Goal: Register for event/course

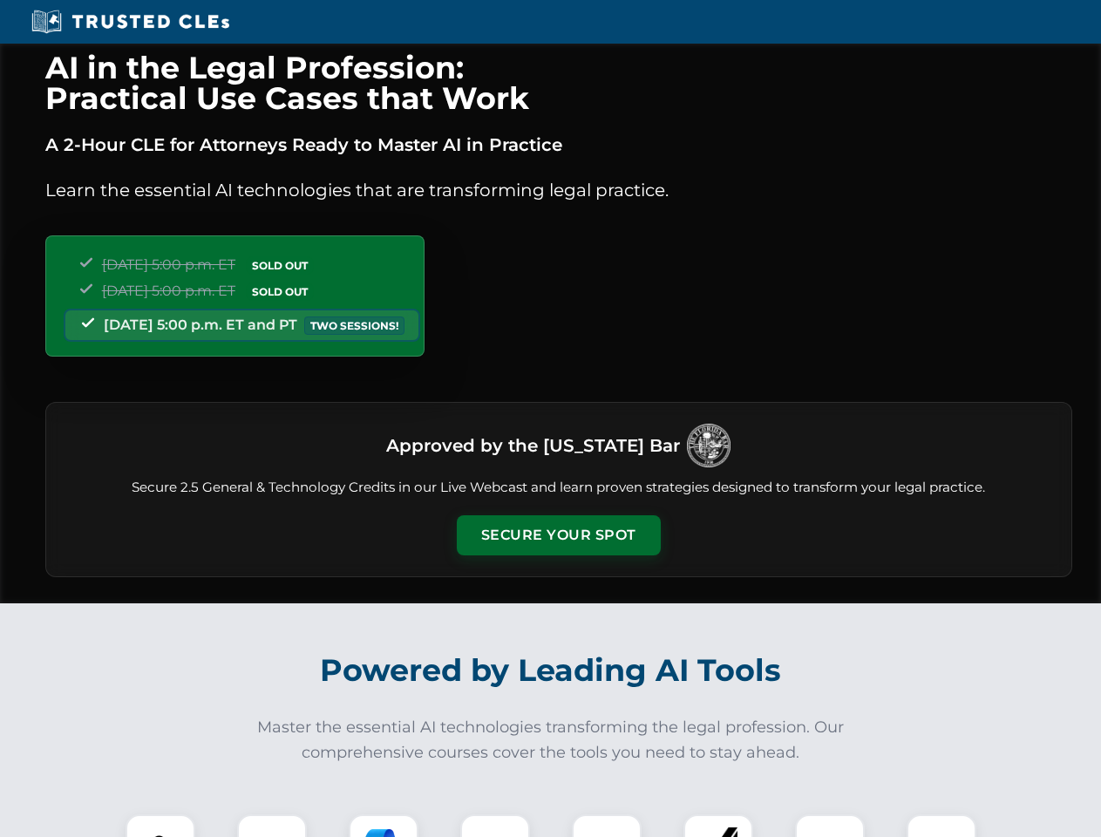
click at [558, 535] on button "Secure Your Spot" at bounding box center [559, 535] width 204 height 40
click at [160, 825] on img at bounding box center [160, 849] width 51 height 51
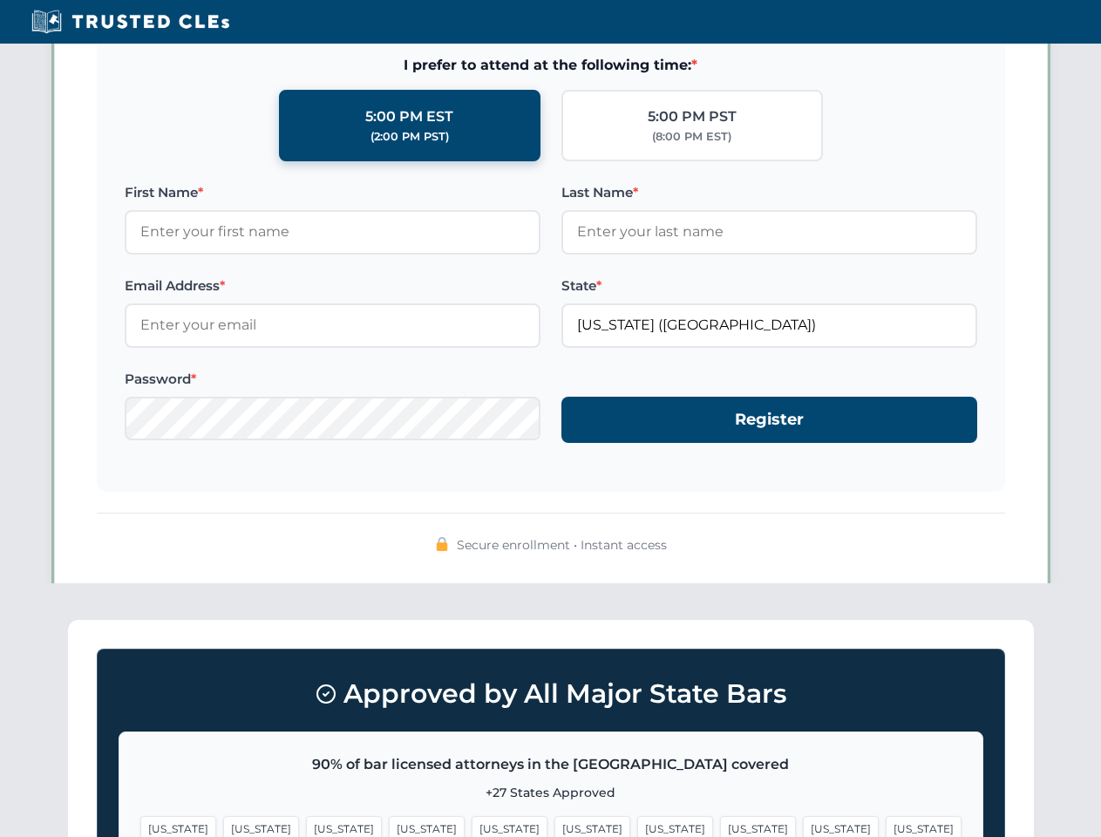
click at [637, 825] on span "[US_STATE]" at bounding box center [675, 828] width 76 height 25
click at [803, 825] on span "[US_STATE]" at bounding box center [841, 828] width 76 height 25
